Goal: Task Accomplishment & Management: Use online tool/utility

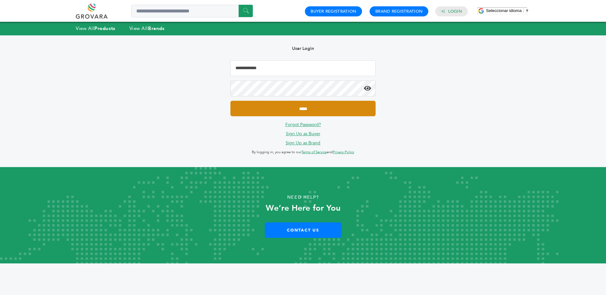
type input "**********"
click at [307, 113] on input "*****" at bounding box center [303, 108] width 145 height 15
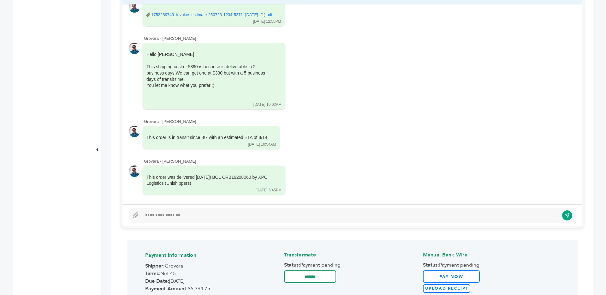
scroll to position [344, 0]
click at [268, 217] on div at bounding box center [350, 217] width 417 height 8
click at [136, 217] on icon at bounding box center [136, 216] width 6 height 6
click at [0, 0] on input "file" at bounding box center [0, 0] width 0 height 0
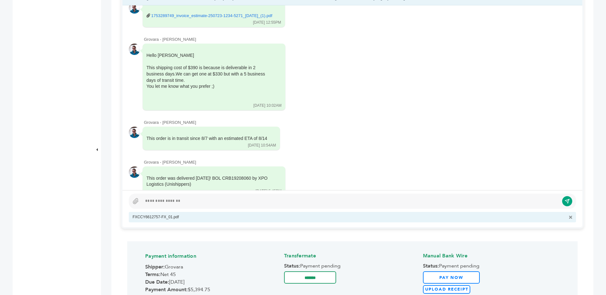
click at [320, 202] on div at bounding box center [350, 201] width 417 height 8
click at [565, 200] on icon "submit" at bounding box center [567, 201] width 5 height 5
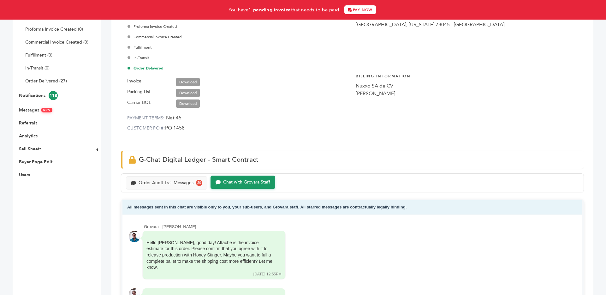
scroll to position [67, 0]
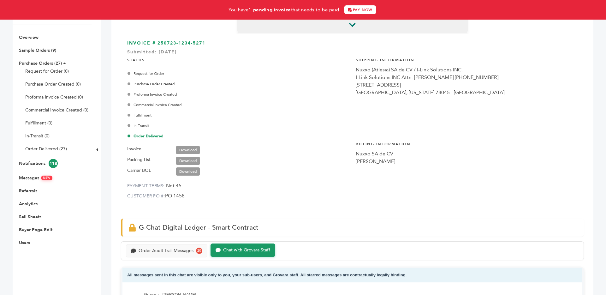
click at [185, 148] on link "Download" at bounding box center [188, 150] width 24 height 8
click at [187, 160] on link "Download" at bounding box center [188, 161] width 24 height 8
